Goal: Task Accomplishment & Management: Manage account settings

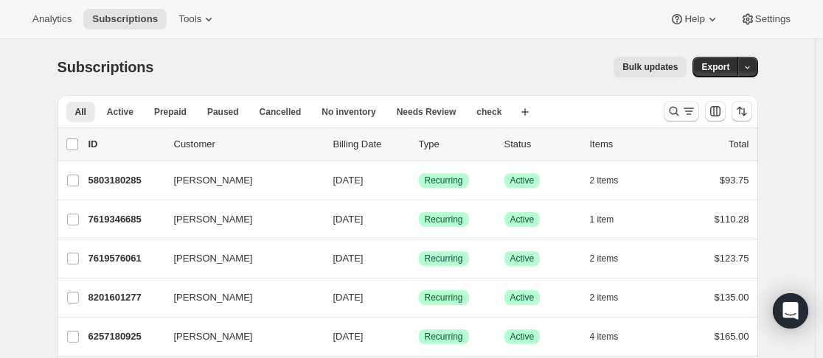
click at [675, 108] on icon "Search and filter results" at bounding box center [674, 112] width 10 height 10
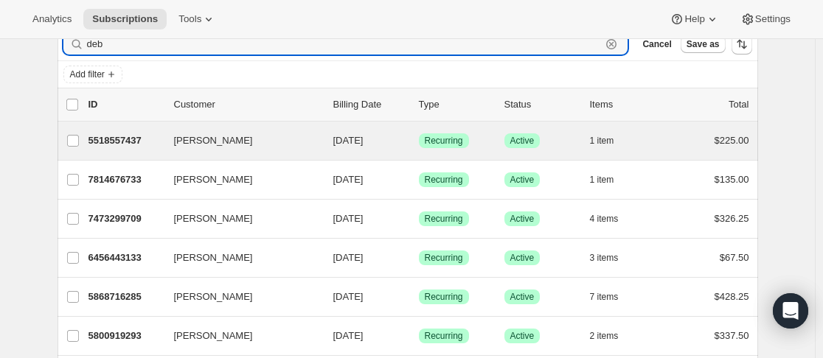
scroll to position [74, 0]
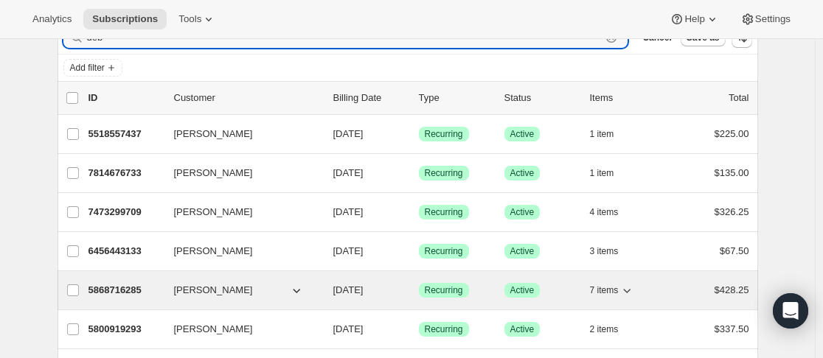
type input "deb"
click at [170, 293] on div "5868716285 Deborah Dongray 02/27/2026 Success Recurring Success Active 7 items …" at bounding box center [418, 290] width 661 height 21
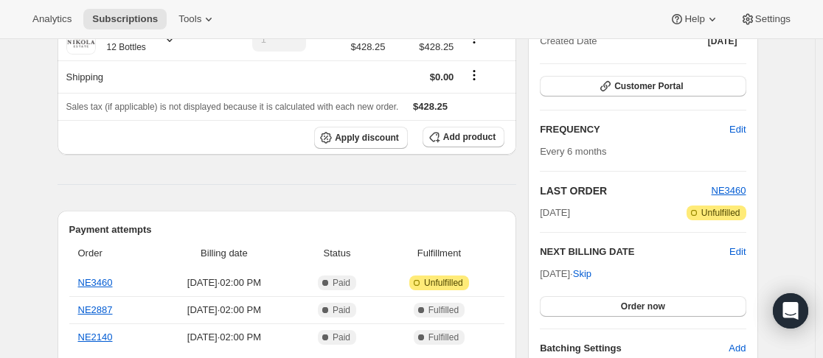
scroll to position [74, 0]
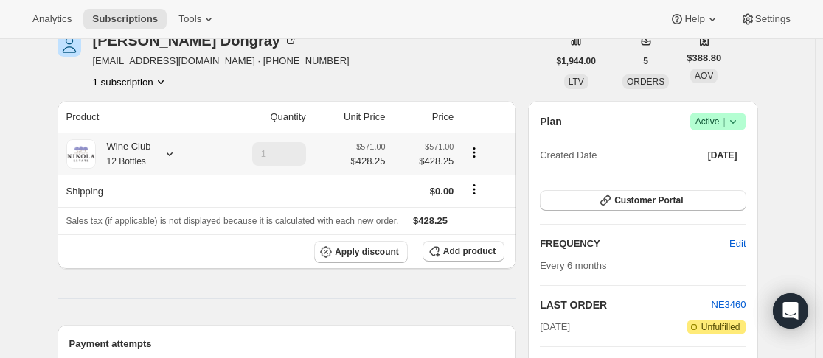
click at [174, 152] on icon at bounding box center [169, 154] width 15 height 15
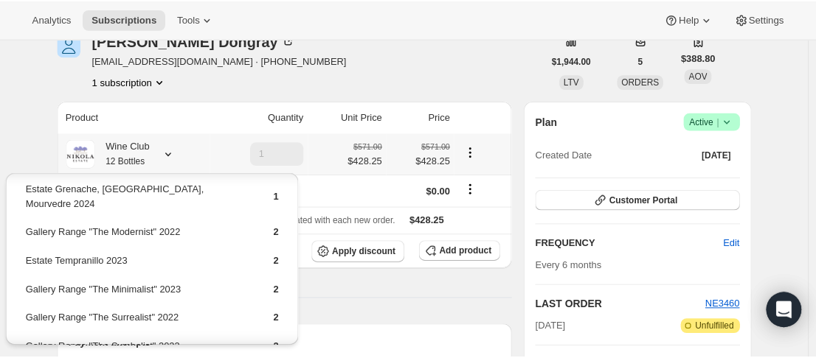
scroll to position [19, 0]
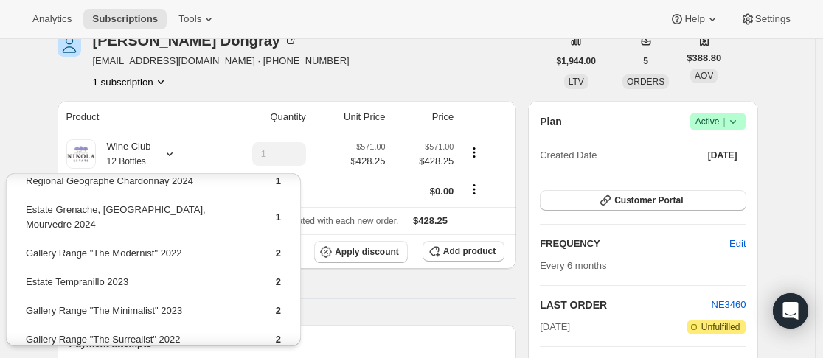
click at [505, 123] on th at bounding box center [487, 117] width 58 height 32
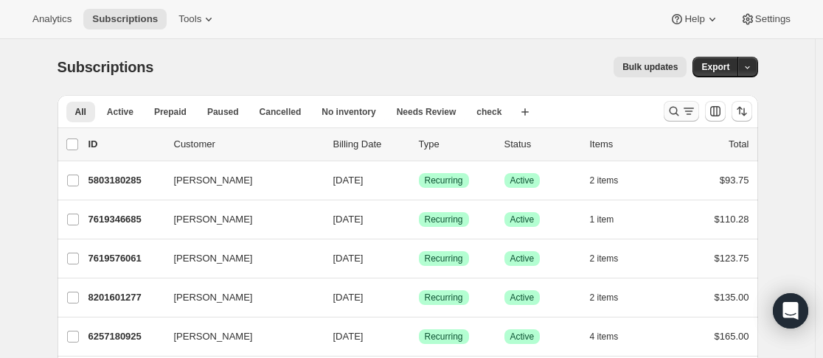
click at [678, 114] on icon "Search and filter results" at bounding box center [674, 111] width 15 height 15
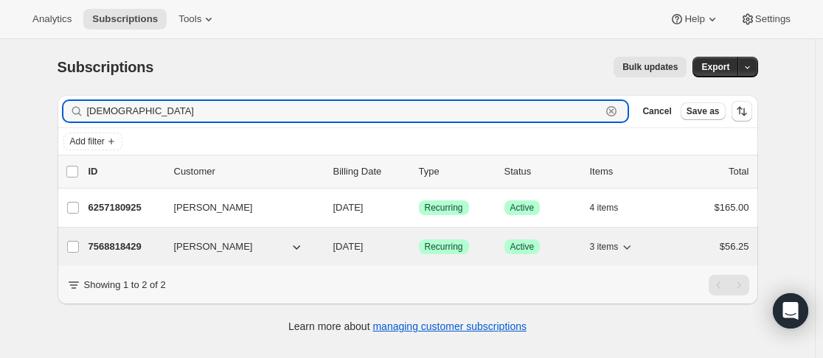
type input "[DEMOGRAPHIC_DATA]"
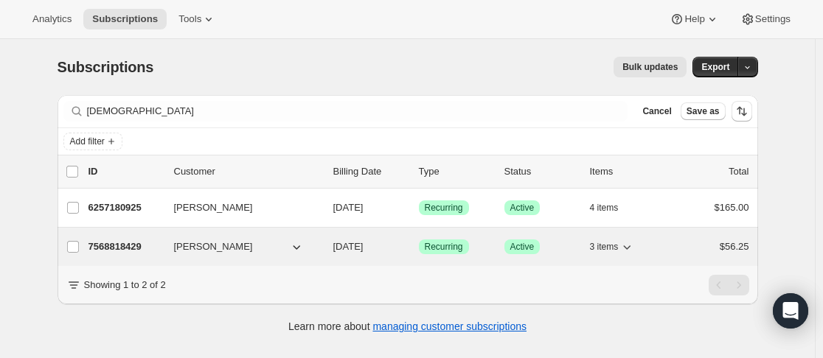
click at [169, 240] on div "7568818429 [PERSON_NAME] [DATE] Success Recurring Success Active 3 items $56.25" at bounding box center [418, 247] width 661 height 21
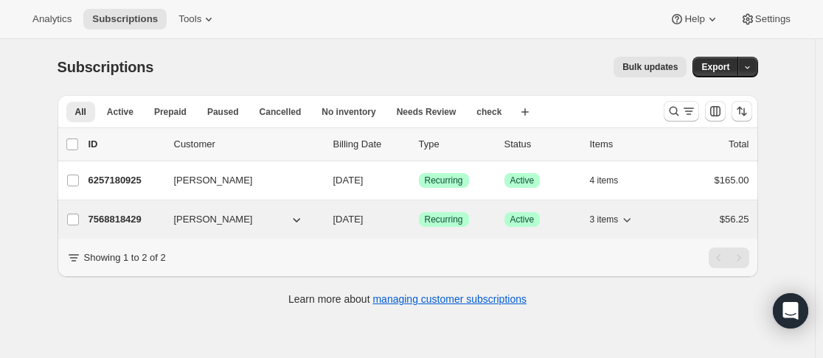
click at [169, 216] on div "7568818429 [PERSON_NAME] [DATE] Success Recurring Success Active 3 items $56.25" at bounding box center [418, 219] width 661 height 21
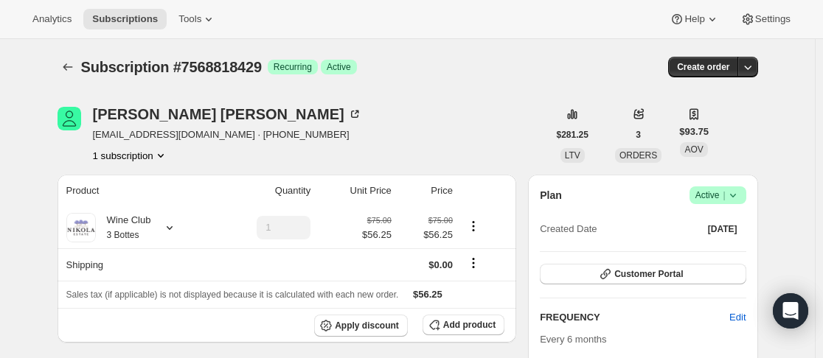
click at [740, 195] on icon at bounding box center [733, 195] width 15 height 15
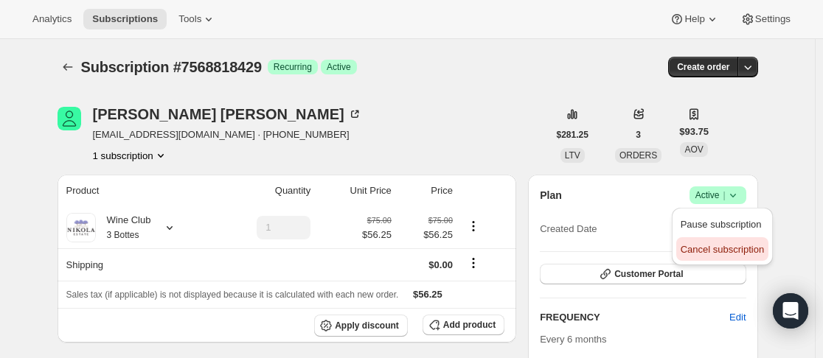
click at [720, 247] on span "Cancel subscription" at bounding box center [722, 249] width 83 height 11
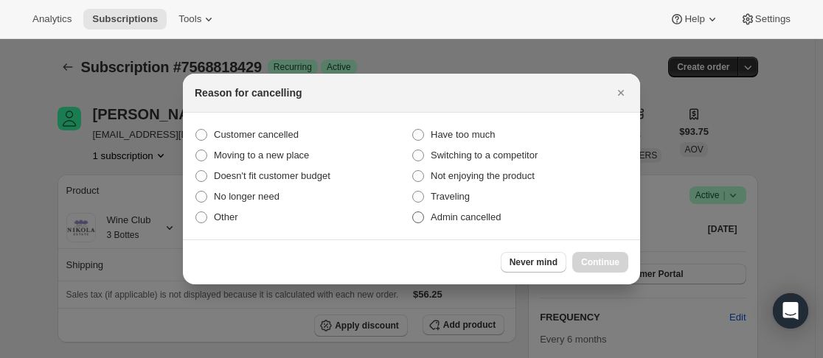
click at [483, 213] on span "Admin cancelled" at bounding box center [466, 217] width 70 height 11
click at [413, 212] on input "Admin cancelled" at bounding box center [412, 212] width 1 height 1
radio input "true"
click at [611, 257] on span "Continue" at bounding box center [600, 263] width 38 height 12
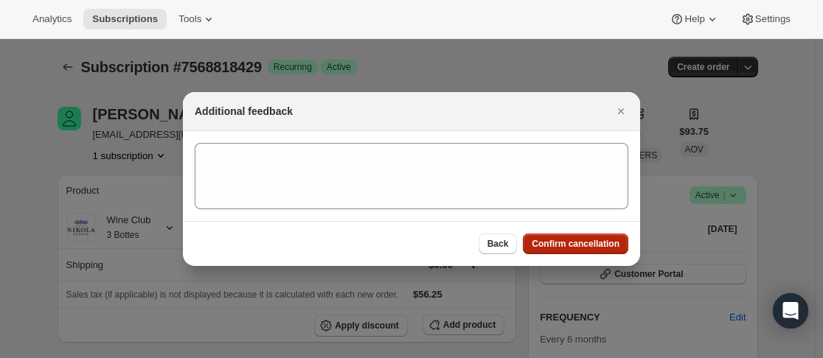
click at [603, 249] on span "Confirm cancellation" at bounding box center [576, 244] width 88 height 12
